Goal: Task Accomplishment & Management: Manage account settings

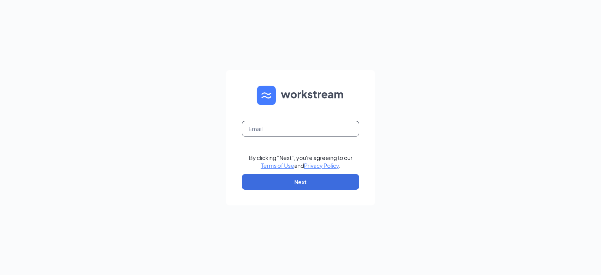
click at [301, 130] on input "text" at bounding box center [300, 129] width 117 height 16
type input "[EMAIL_ADDRESS][DOMAIN_NAME]"
click at [311, 186] on button "Next" at bounding box center [300, 182] width 117 height 16
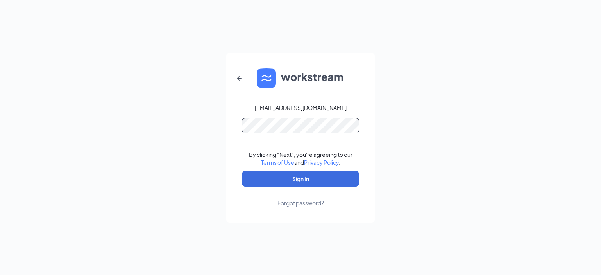
click at [242, 171] on button "Sign In" at bounding box center [300, 179] width 117 height 16
click at [242, 171] on button "submit" at bounding box center [300, 179] width 117 height 16
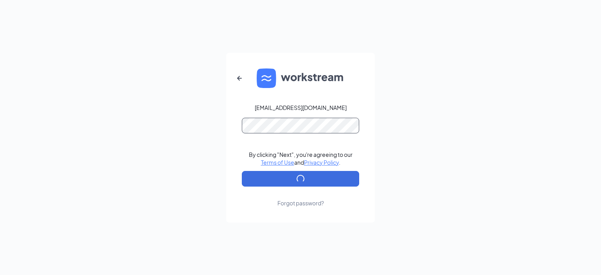
click at [242, 171] on button "submit" at bounding box center [300, 179] width 117 height 16
click at [242, 171] on button "Sign In" at bounding box center [300, 179] width 117 height 16
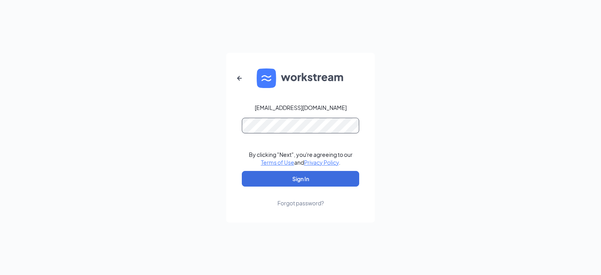
click at [242, 171] on button "Sign In" at bounding box center [300, 179] width 117 height 16
click at [242, 171] on button "submit" at bounding box center [300, 179] width 117 height 16
click at [242, 171] on button "Sign In" at bounding box center [300, 179] width 117 height 16
